Goal: Task Accomplishment & Management: Use online tool/utility

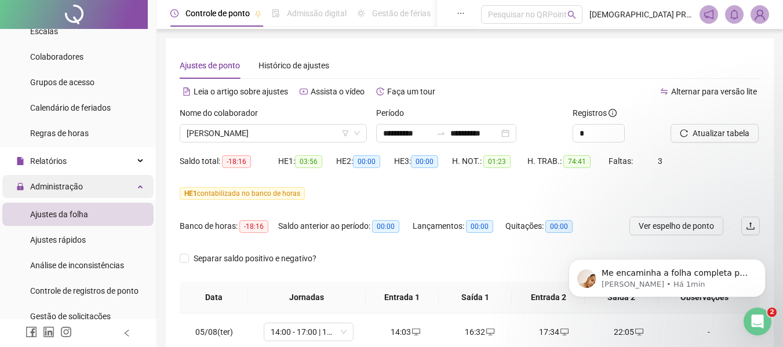
click at [51, 185] on span "Administração" at bounding box center [56, 186] width 53 height 9
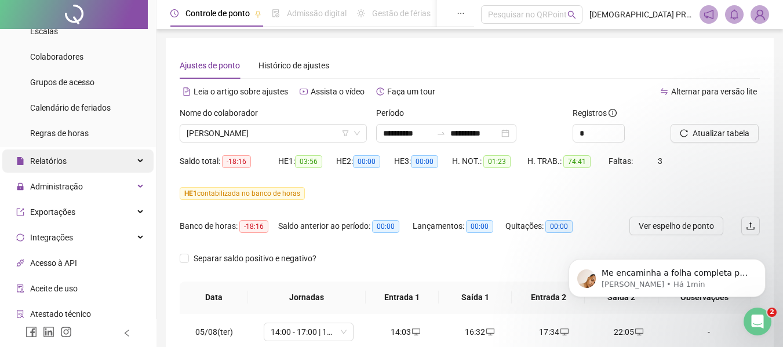
click at [53, 159] on span "Relatórios" at bounding box center [48, 160] width 37 height 9
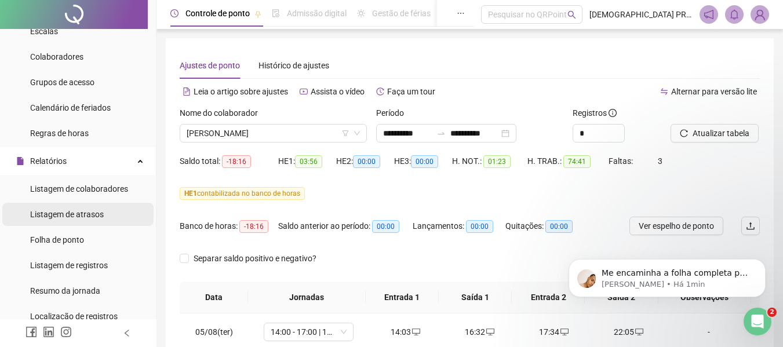
click at [81, 214] on span "Listagem de atrasos" at bounding box center [67, 214] width 74 height 9
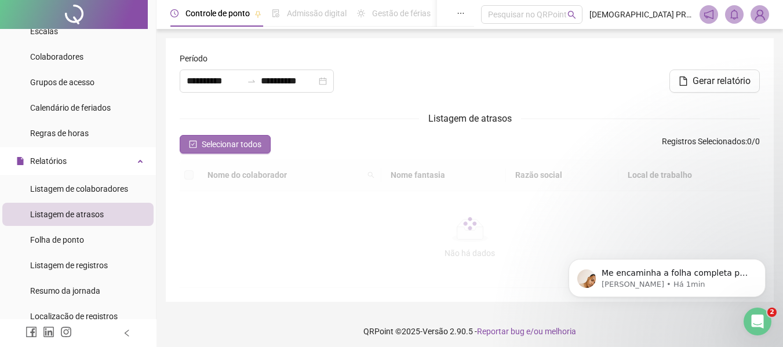
click at [193, 148] on icon "check-square" at bounding box center [193, 144] width 8 height 8
type input "**********"
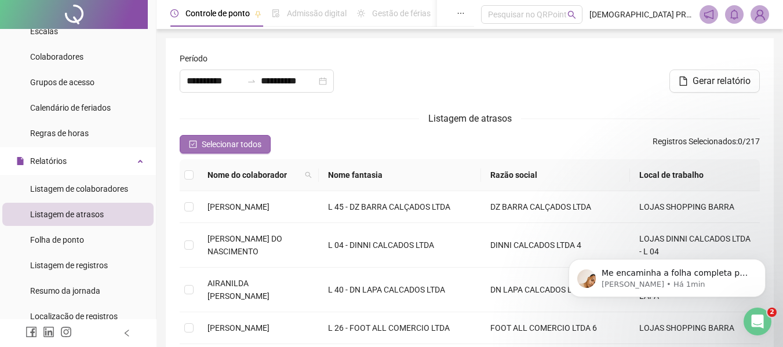
click at [238, 144] on span "Selecionar todos" at bounding box center [232, 144] width 60 height 13
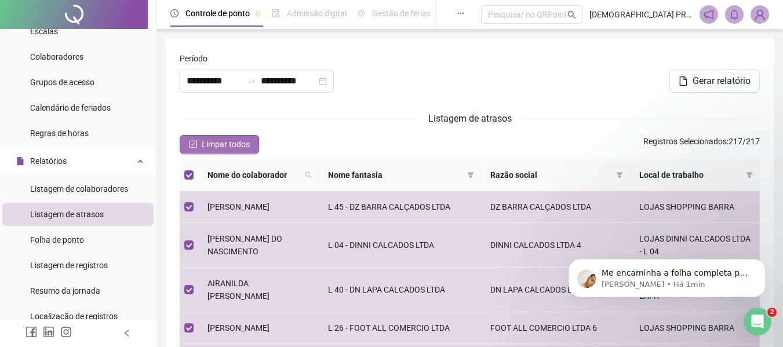
click at [238, 143] on span "Limpar todos" at bounding box center [226, 144] width 48 height 13
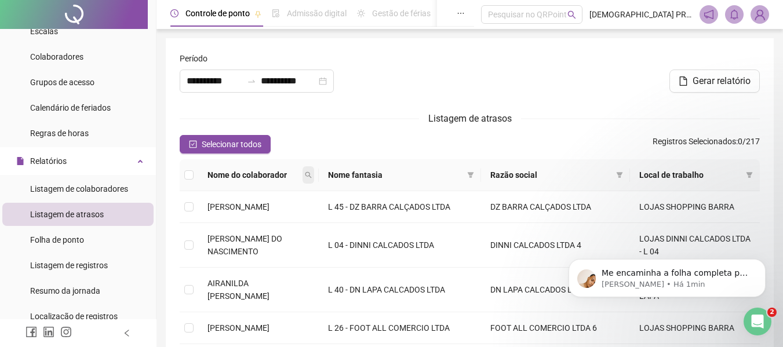
click at [314, 173] on span at bounding box center [309, 174] width 12 height 17
type input "*****"
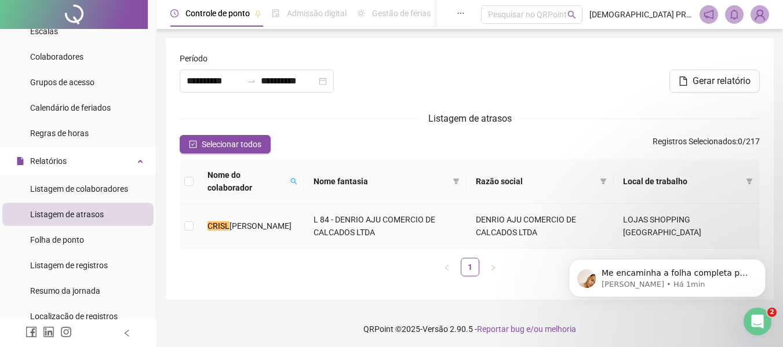
click at [241, 227] on td "CRISL [PERSON_NAME]" at bounding box center [251, 226] width 106 height 45
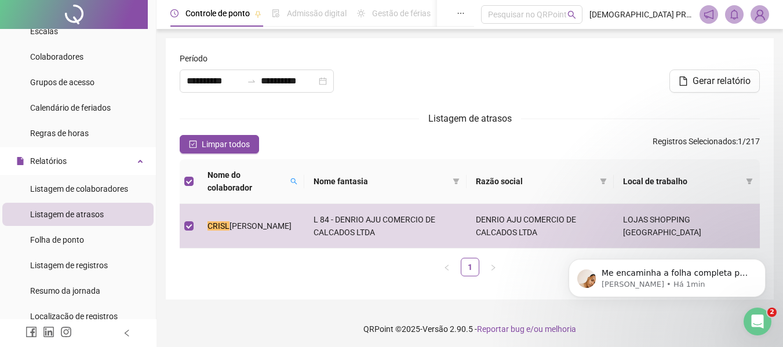
drag, startPoint x: 712, startPoint y: 85, endPoint x: 685, endPoint y: 93, distance: 28.0
click at [712, 84] on span "Gerar relatório" at bounding box center [722, 81] width 58 height 14
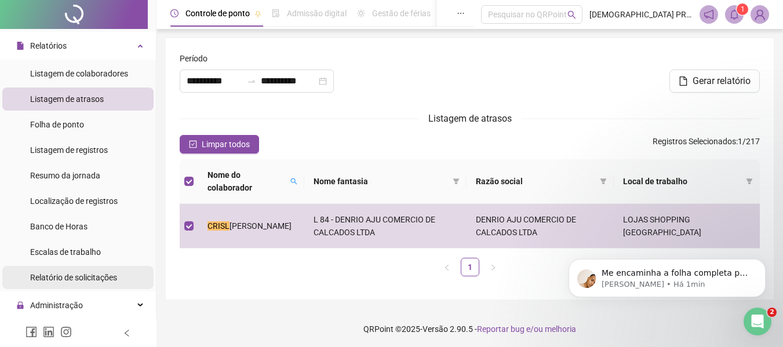
scroll to position [232, 0]
drag, startPoint x: 593, startPoint y: 99, endPoint x: 602, endPoint y: 90, distance: 12.3
click at [593, 98] on div "Gerar relatório" at bounding box center [568, 77] width 393 height 50
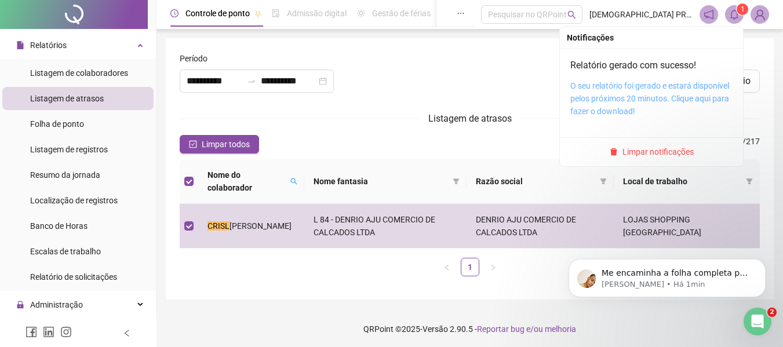
click at [661, 96] on link "O seu relatório foi gerado e estará disponível pelos próximos 20 minutos. Cliqu…" at bounding box center [649, 98] width 159 height 35
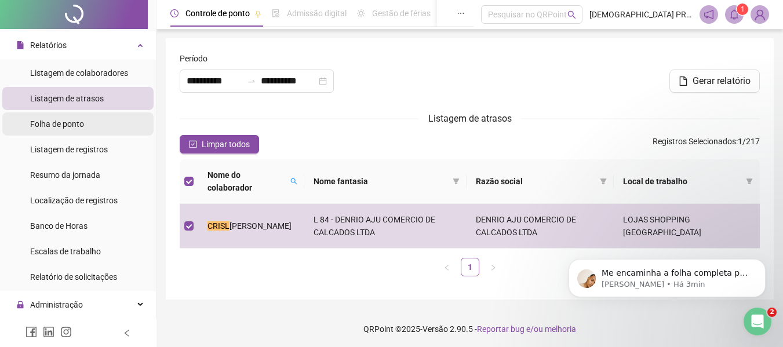
click at [84, 123] on span "Folha de ponto" at bounding box center [57, 123] width 54 height 9
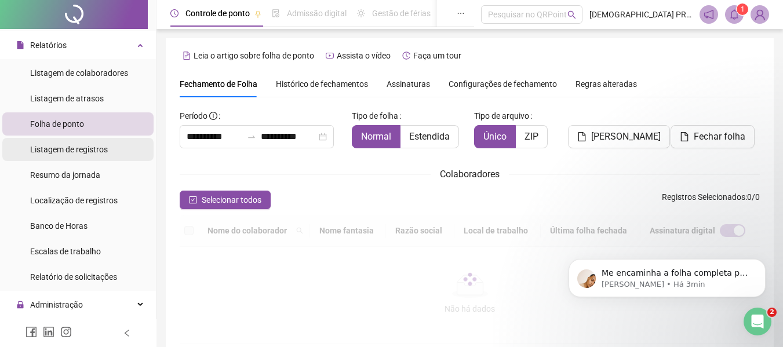
type input "**********"
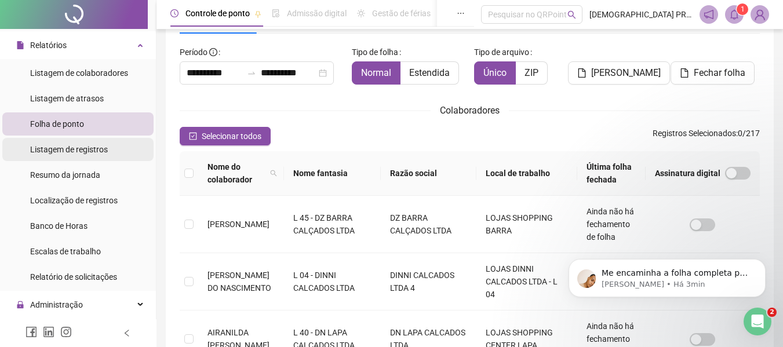
click at [85, 148] on span "Listagem de registros" at bounding box center [69, 149] width 78 height 9
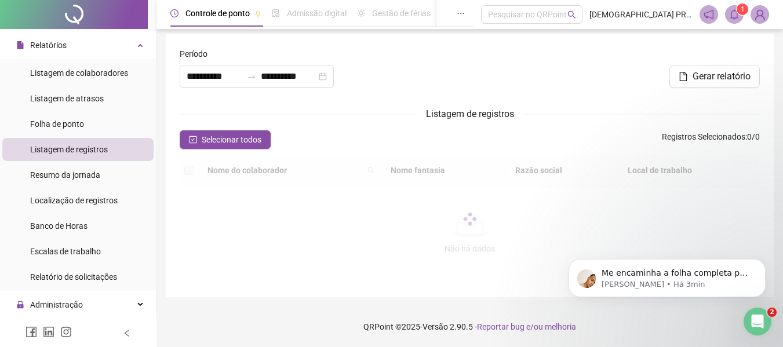
scroll to position [5, 0]
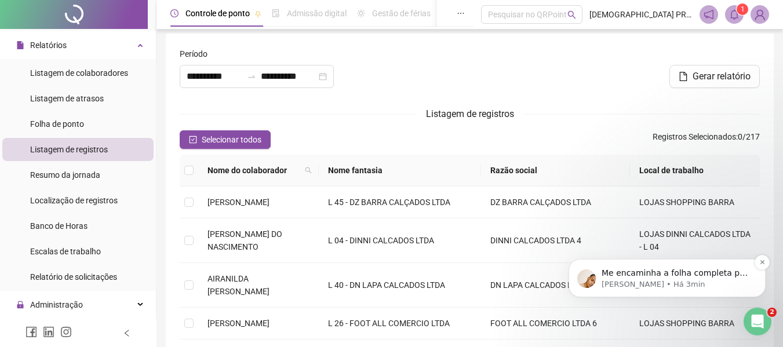
type input "**********"
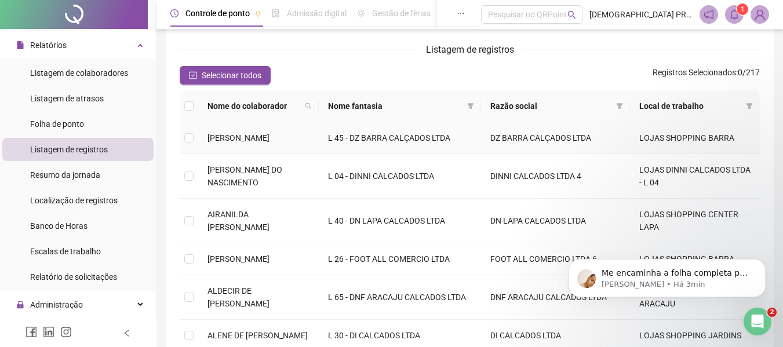
scroll to position [0, 0]
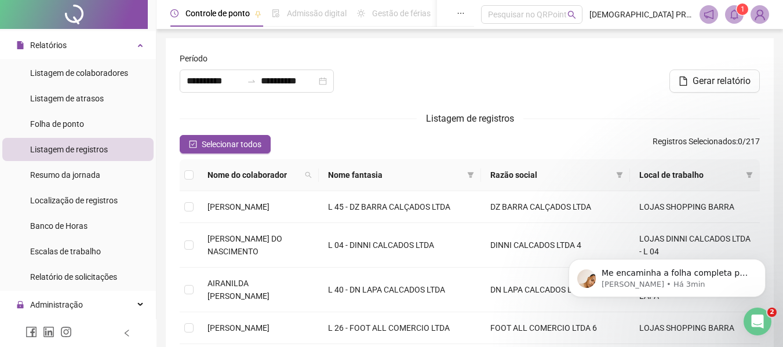
click at [263, 144] on button "Selecionar todos" at bounding box center [225, 144] width 91 height 19
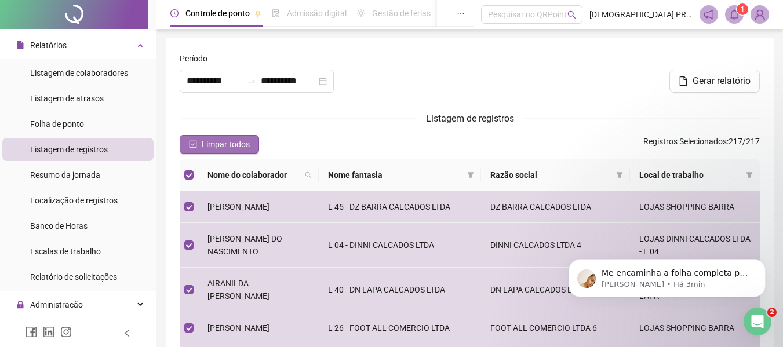
click at [232, 141] on span "Limpar todos" at bounding box center [226, 144] width 48 height 13
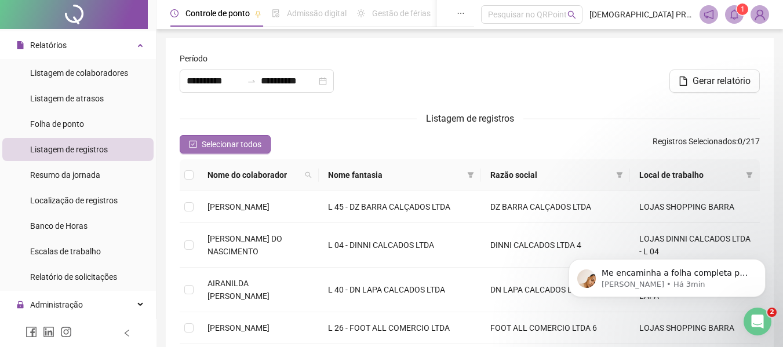
click at [196, 139] on button "Selecionar todos" at bounding box center [225, 144] width 91 height 19
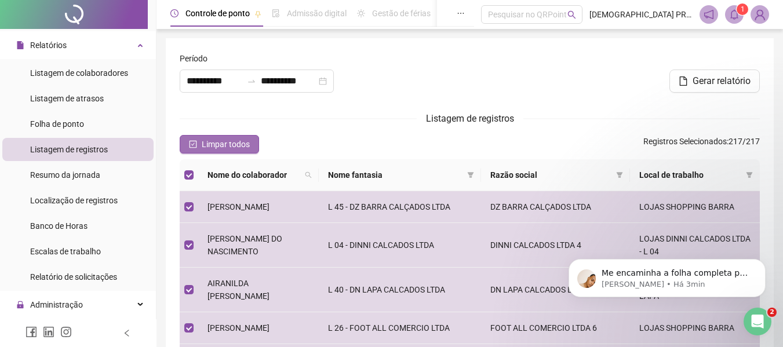
click at [196, 139] on button "Limpar todos" at bounding box center [219, 144] width 79 height 19
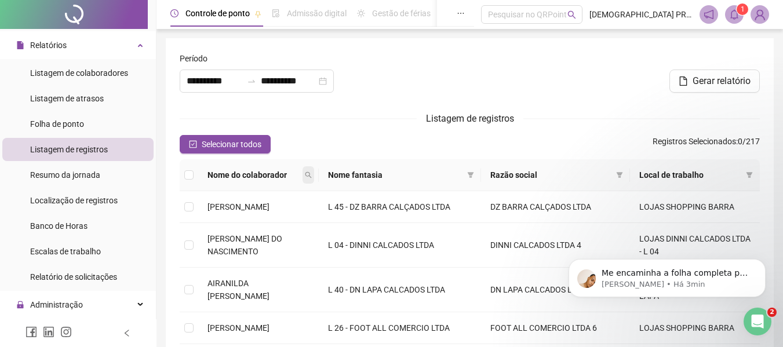
click at [314, 172] on span at bounding box center [309, 174] width 12 height 17
type input "*"
type input "****"
click at [265, 218] on span "Buscar" at bounding box center [258, 216] width 26 height 13
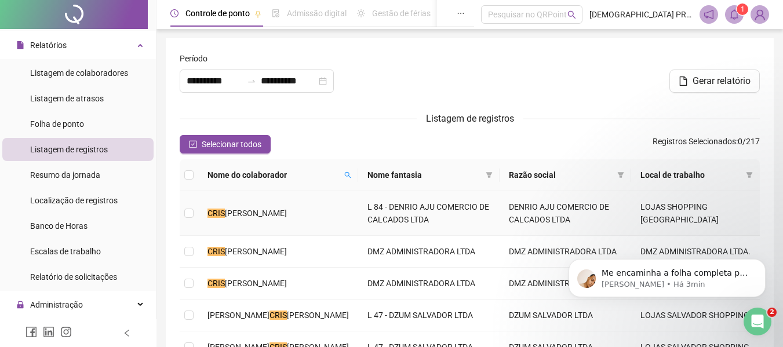
click at [259, 209] on span "[PERSON_NAME]" at bounding box center [256, 213] width 62 height 9
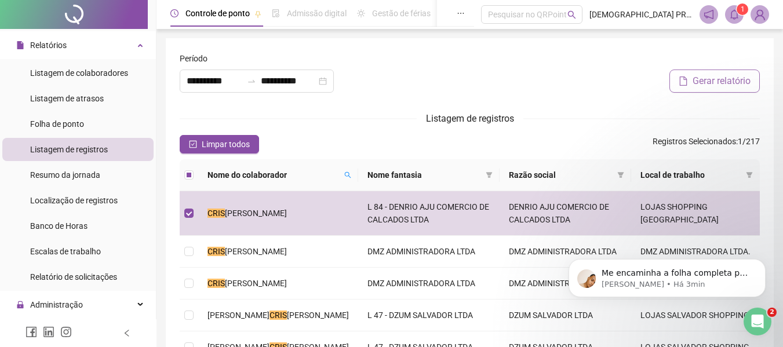
click at [716, 88] on button "Gerar relatório" at bounding box center [714, 81] width 90 height 23
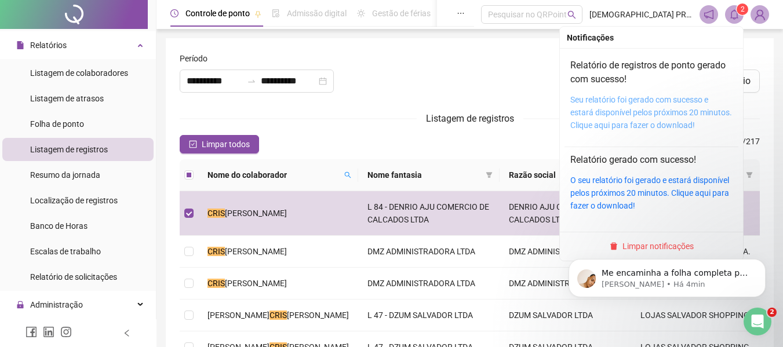
click at [603, 117] on link "Seu relatório foi gerado com sucesso e estará disponível pelos próximos 20 minu…" at bounding box center [651, 112] width 162 height 35
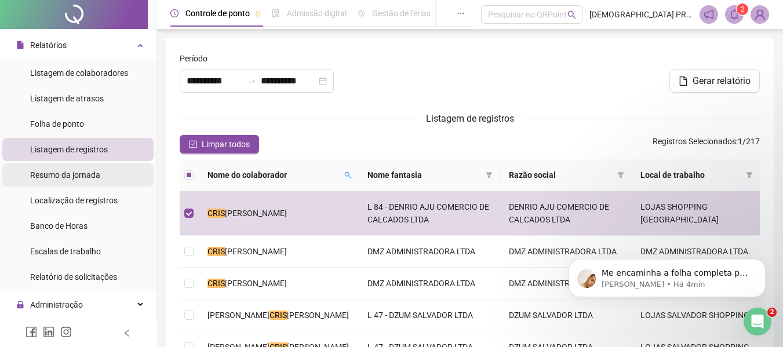
click at [75, 174] on span "Resumo da jornada" at bounding box center [65, 174] width 70 height 9
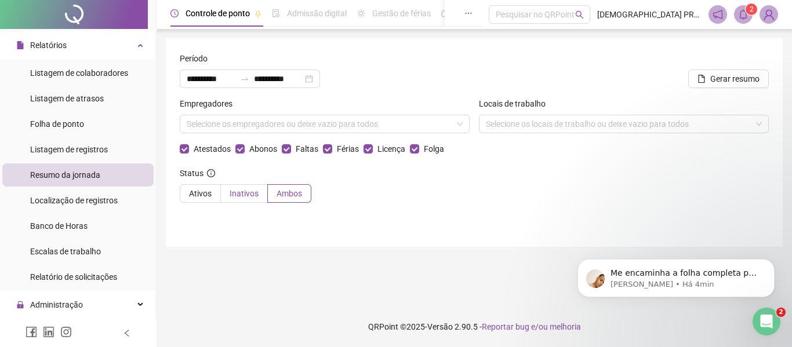
click at [232, 194] on span "Inativos" at bounding box center [244, 193] width 29 height 9
click at [196, 190] on span "Ativos" at bounding box center [200, 193] width 23 height 9
click at [222, 124] on div "Selecione os empregadores ou deixe vazio para todos" at bounding box center [325, 124] width 290 height 19
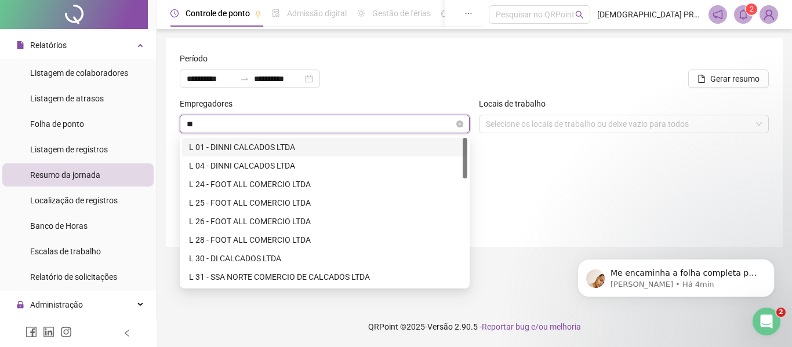
type input "***"
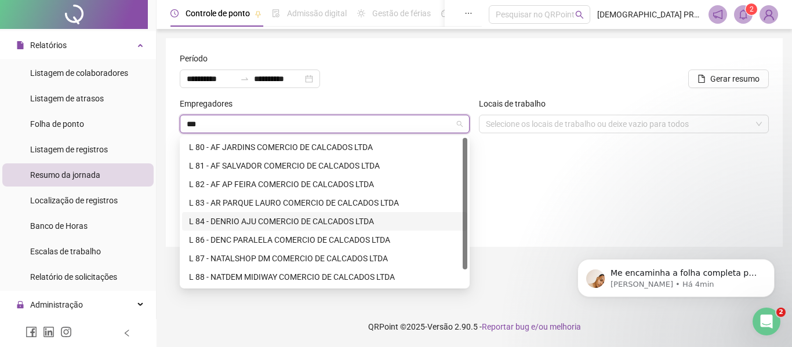
click at [236, 216] on div "L 84 - DENRIO AJU COMERCIO DE CALCADOS LTDA" at bounding box center [324, 221] width 271 height 13
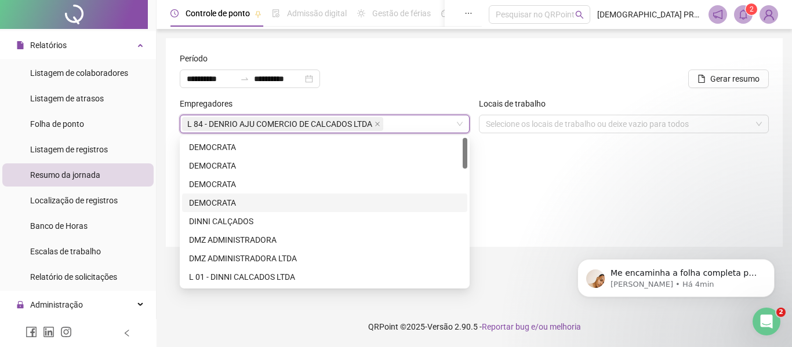
click at [615, 173] on div "Status Ativos Inativos Ambos" at bounding box center [474, 189] width 589 height 45
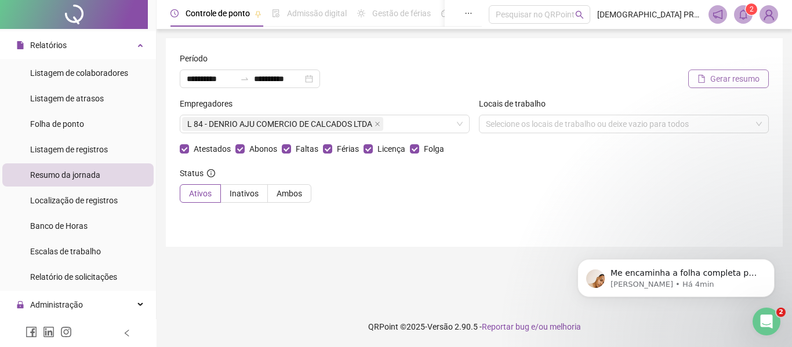
click at [709, 72] on button "Gerar resumo" at bounding box center [728, 79] width 81 height 19
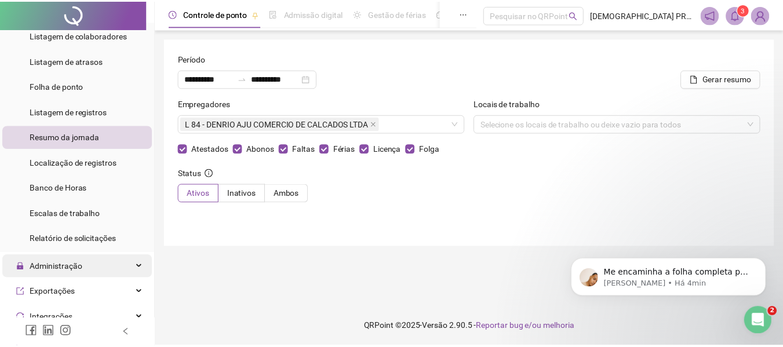
scroll to position [290, 0]
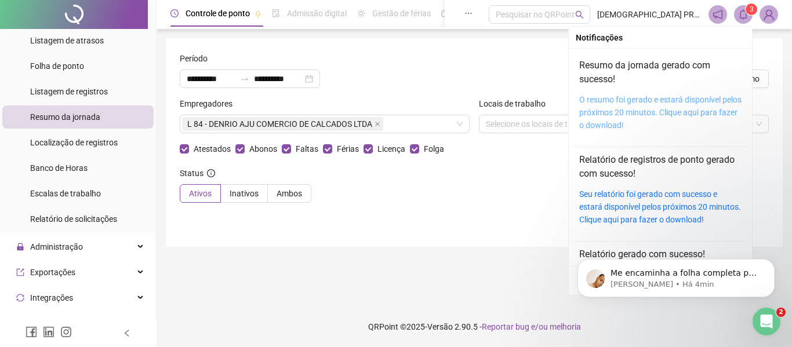
click at [638, 115] on link "O resumo foi gerado e estará disponível pelos próximos 20 minutos. Clique aqui …" at bounding box center [660, 112] width 162 height 35
click at [629, 109] on link "O resumo foi gerado e estará disponível pelos próximos 20 minutos. Clique aqui …" at bounding box center [660, 112] width 162 height 35
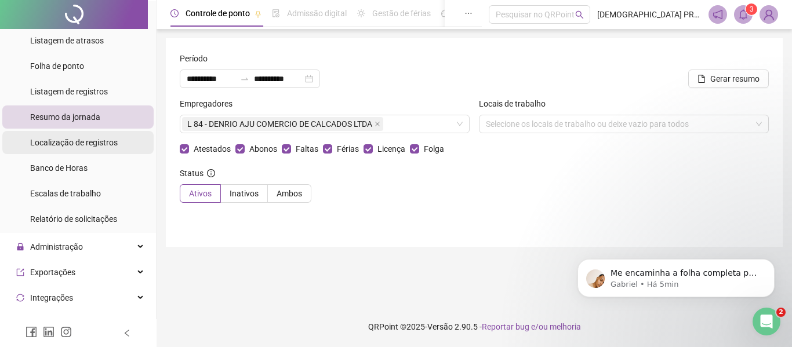
click at [72, 144] on span "Localização de registros" at bounding box center [74, 142] width 88 height 9
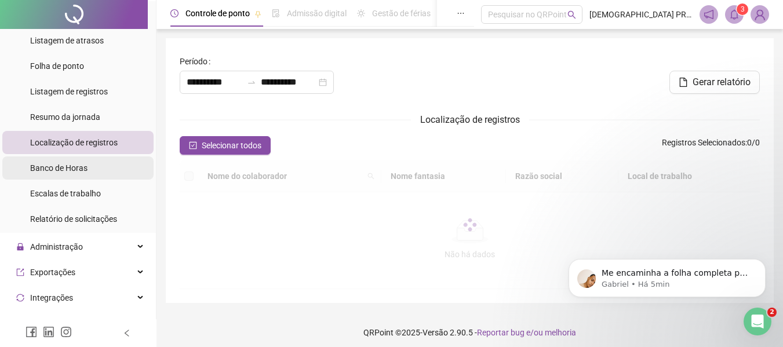
click at [71, 167] on span "Banco de Horas" at bounding box center [58, 167] width 57 height 9
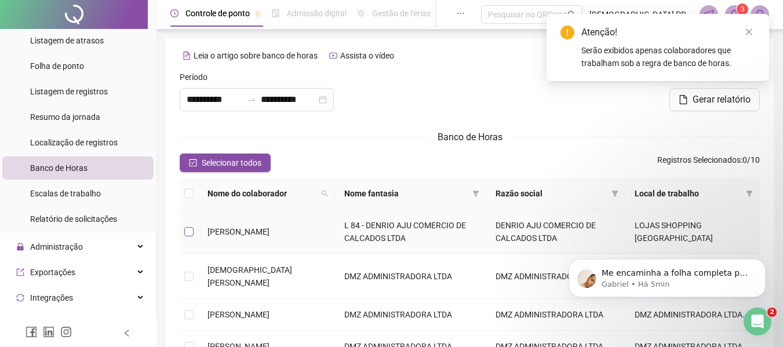
type input "**********"
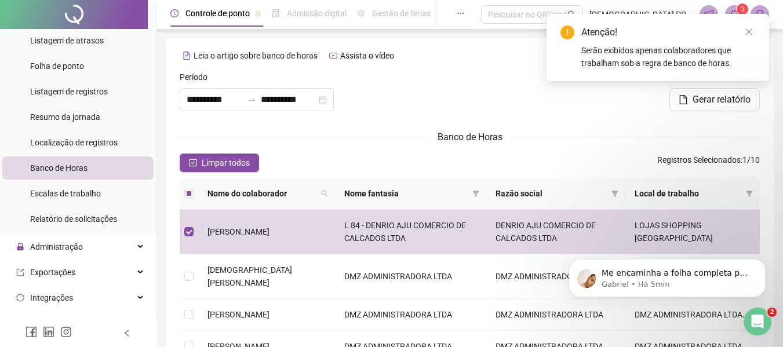
click at [605, 98] on div "Gerar relatório" at bounding box center [666, 99] width 187 height 23
drag, startPoint x: 749, startPoint y: 30, endPoint x: 749, endPoint y: 40, distance: 10.4
click at [751, 29] on icon "close" at bounding box center [749, 32] width 8 height 8
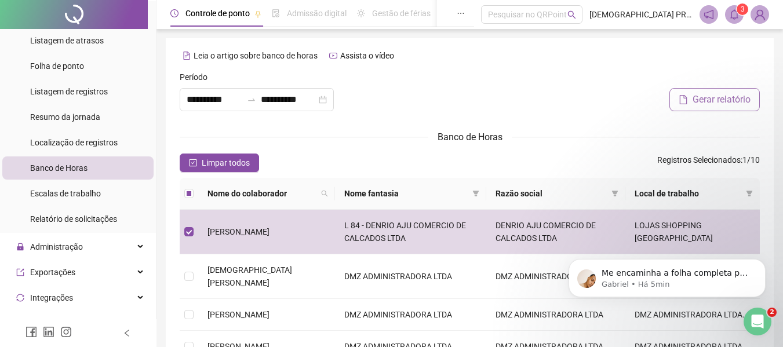
click at [722, 99] on span "Gerar relatório" at bounding box center [722, 100] width 58 height 14
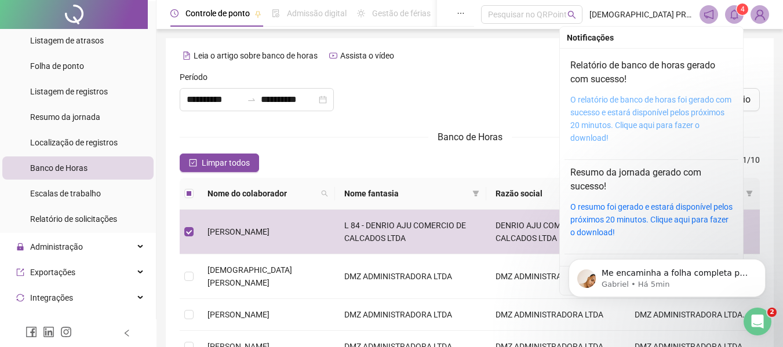
click at [616, 117] on link "O relatório de banco de horas foi gerado com sucesso e estará disponível pelos …" at bounding box center [650, 119] width 161 height 48
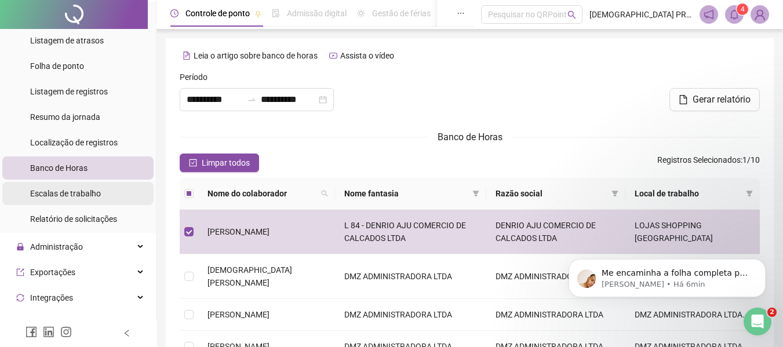
click at [83, 191] on span "Escalas de trabalho" at bounding box center [65, 193] width 71 height 9
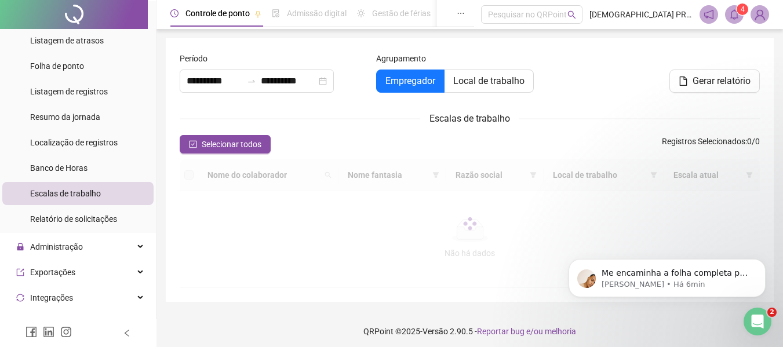
type input "**********"
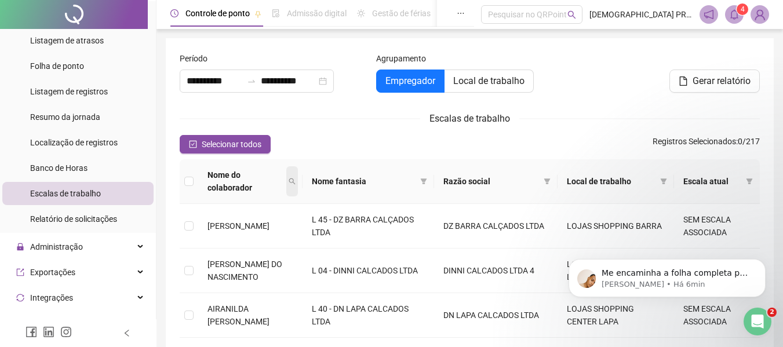
click at [296, 178] on icon "search" at bounding box center [292, 181] width 7 height 7
type input "****"
click at [228, 216] on span "Buscar" at bounding box center [232, 216] width 26 height 13
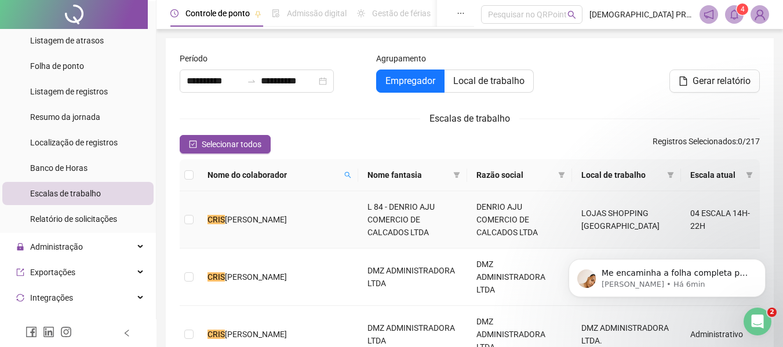
click at [261, 215] on span "[PERSON_NAME]" at bounding box center [256, 219] width 62 height 9
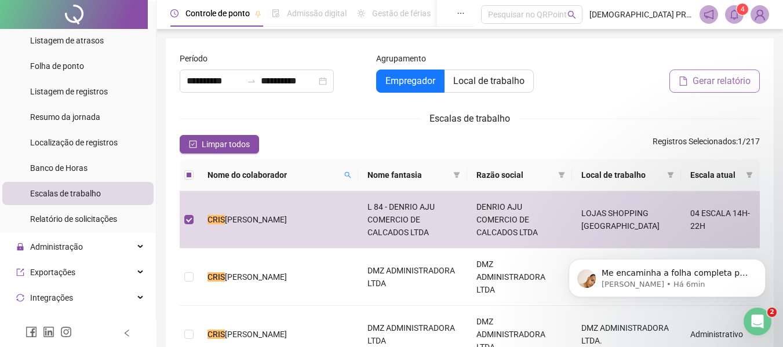
click at [714, 86] on span "Gerar relatório" at bounding box center [722, 81] width 58 height 14
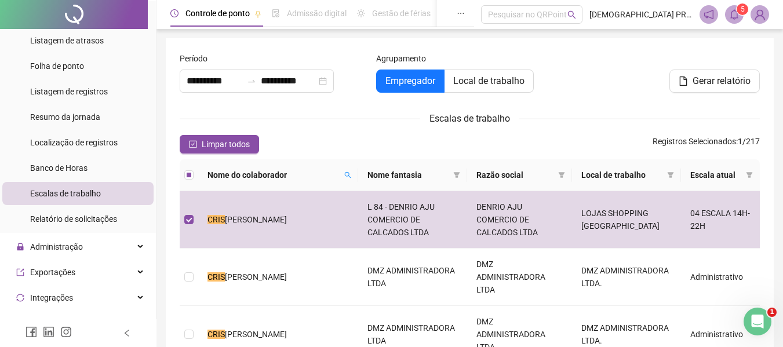
click at [762, 15] on img at bounding box center [759, 14] width 17 height 17
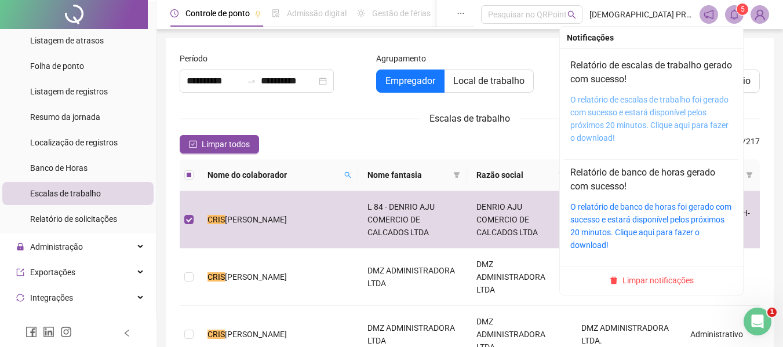
click at [618, 110] on link "O relatório de escalas de trabalho foi gerado com sucesso e estará disponível p…" at bounding box center [649, 119] width 158 height 48
click at [611, 116] on link "O relatório de escalas de trabalho foi gerado com sucesso e estará disponível p…" at bounding box center [649, 119] width 158 height 48
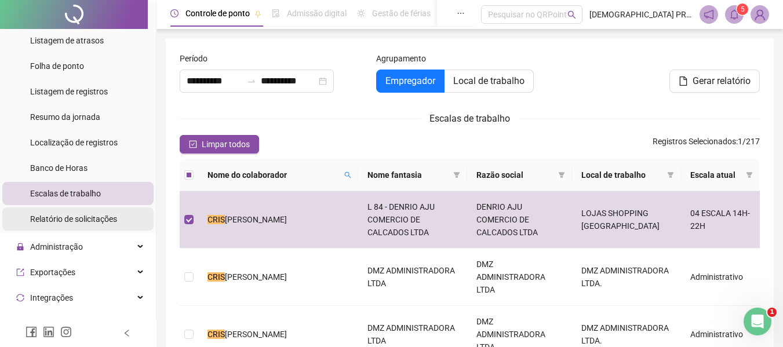
click at [77, 221] on span "Relatório de solicitações" at bounding box center [73, 218] width 87 height 9
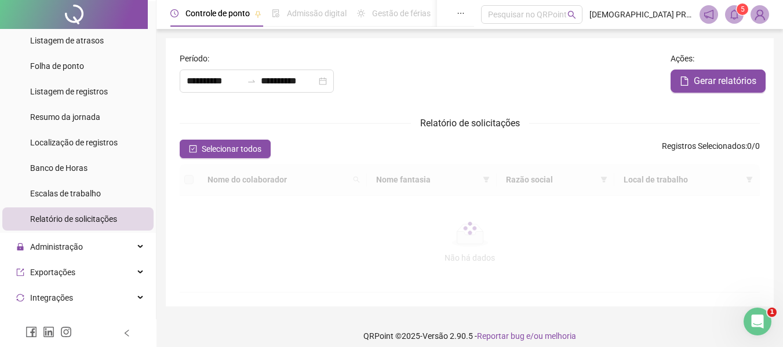
type input "**********"
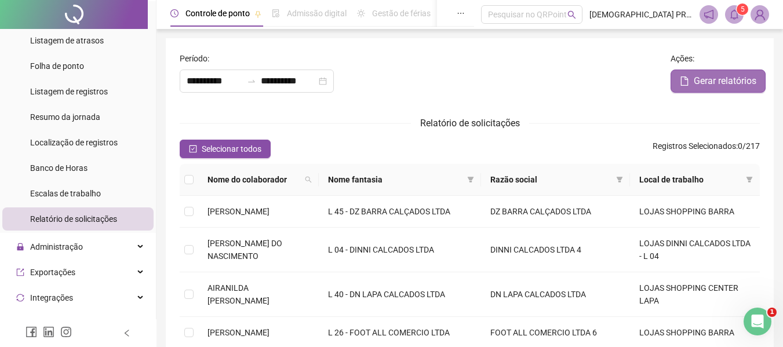
click at [720, 83] on span "Gerar relatórios" at bounding box center [725, 81] width 63 height 14
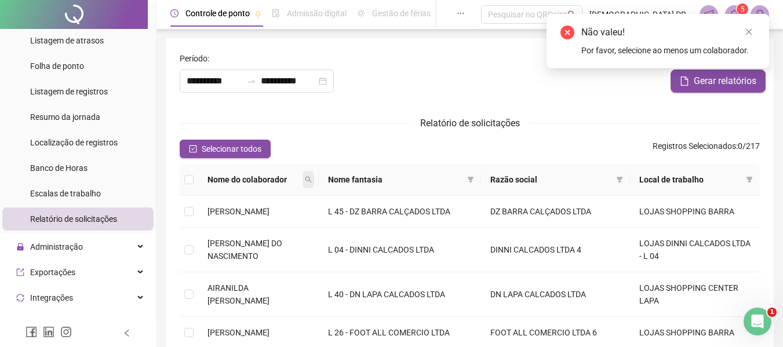
click at [312, 180] on icon "search" at bounding box center [308, 179] width 7 height 7
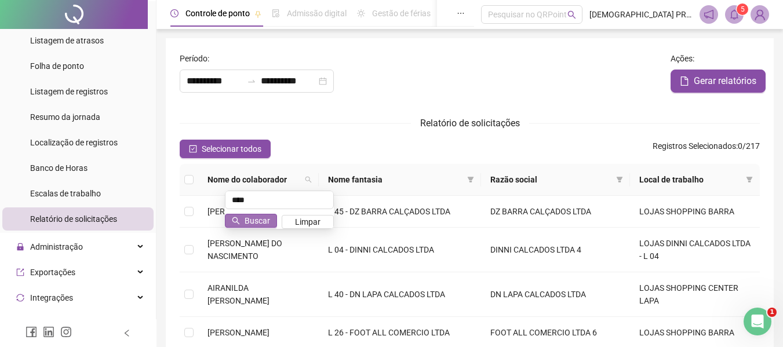
type input "****"
click at [258, 220] on span "Buscar" at bounding box center [258, 220] width 26 height 13
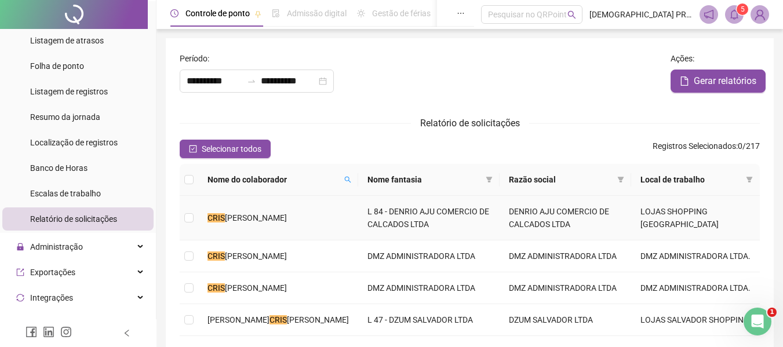
click at [265, 215] on span "[PERSON_NAME]" at bounding box center [256, 217] width 62 height 9
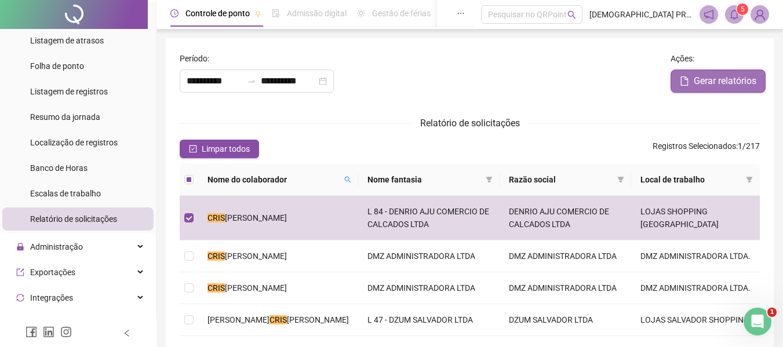
click at [693, 78] on button "Gerar relatórios" at bounding box center [718, 81] width 95 height 23
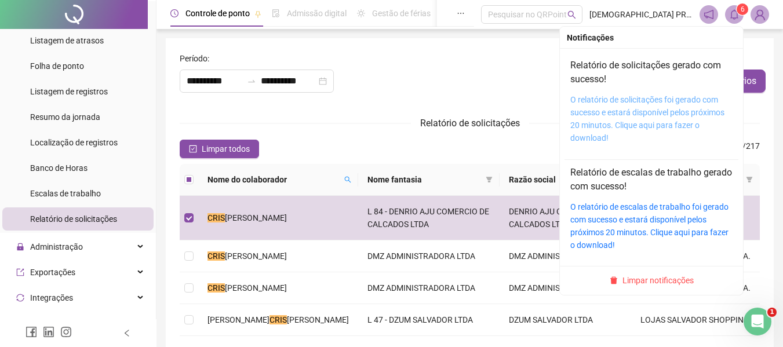
click at [639, 112] on link "O relatório de solicitações foi gerado com sucesso e estará disponível pelos pr…" at bounding box center [647, 119] width 154 height 48
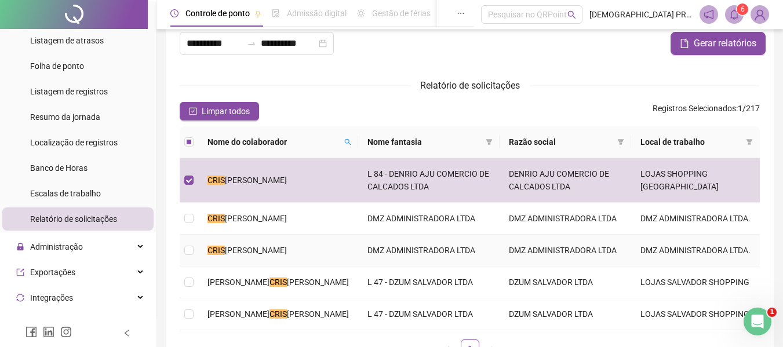
scroll to position [58, 0]
